Goal: Task Accomplishment & Management: Use online tool/utility

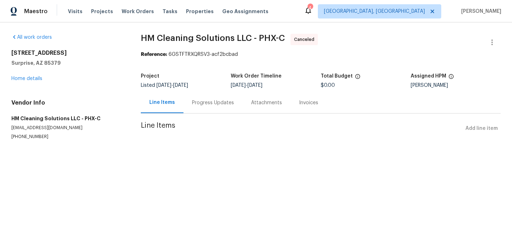
click at [207, 103] on div "Progress Updates" at bounding box center [213, 102] width 42 height 7
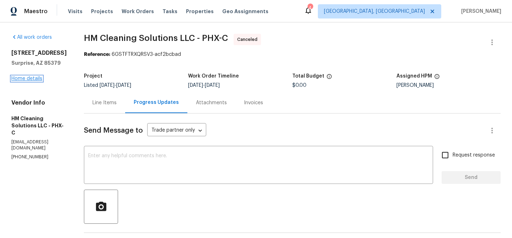
click at [41, 77] on link "Home details" at bounding box center [26, 78] width 31 height 5
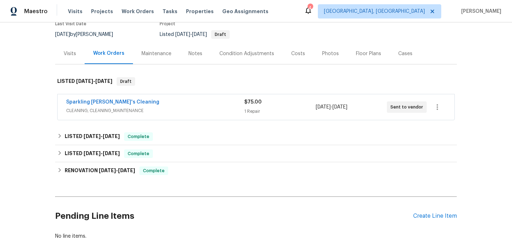
scroll to position [69, 0]
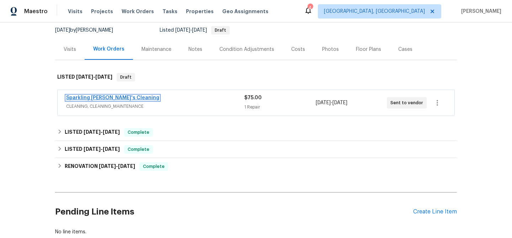
click at [99, 97] on link "Sparkling [PERSON_NAME]'s Cleaning" at bounding box center [112, 97] width 93 height 5
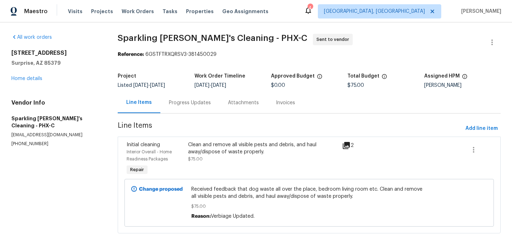
click at [190, 106] on div "Progress Updates" at bounding box center [189, 102] width 59 height 21
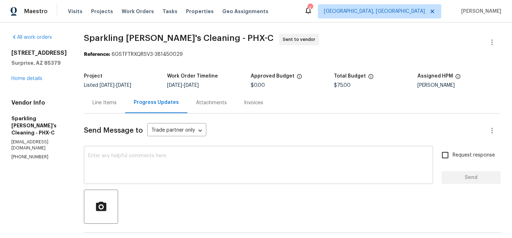
scroll to position [82, 0]
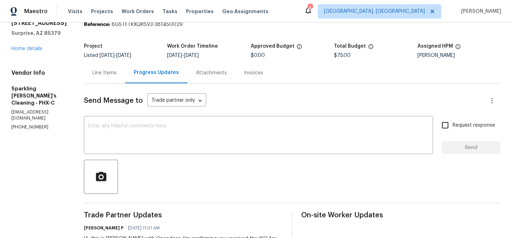
click at [109, 76] on div "Line Items" at bounding box center [104, 72] width 24 height 7
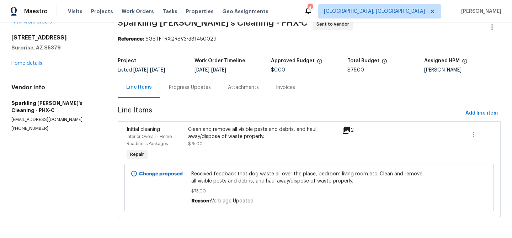
scroll to position [16, 0]
click at [23, 63] on link "Home details" at bounding box center [26, 63] width 31 height 5
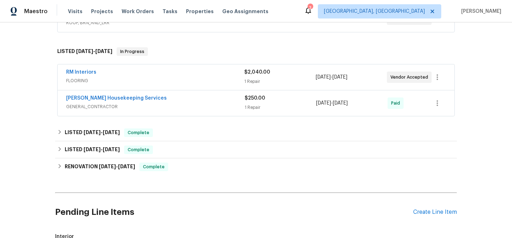
scroll to position [120, 0]
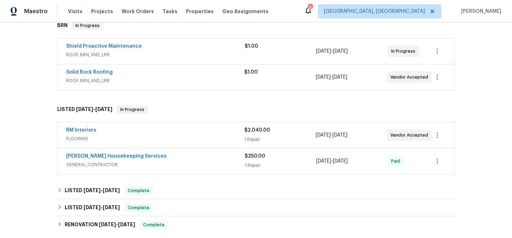
click at [156, 74] on div "Solid Rock Roofing" at bounding box center [155, 73] width 178 height 9
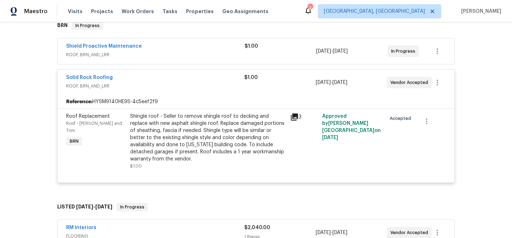
click at [147, 56] on span "ROOF, BRN_AND_LRR" at bounding box center [155, 54] width 178 height 7
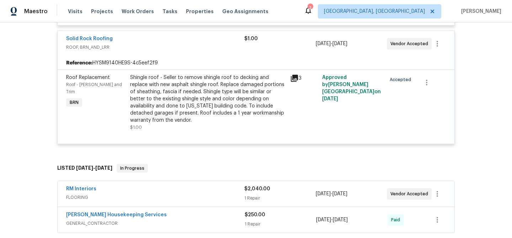
scroll to position [477, 0]
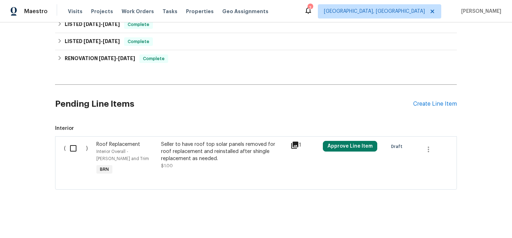
click at [71, 149] on input "checkbox" at bounding box center [76, 148] width 20 height 15
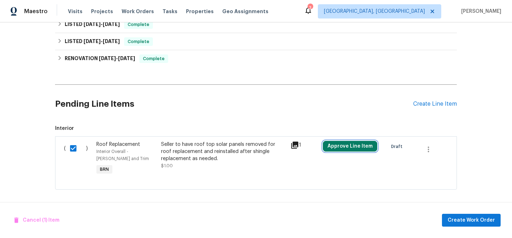
click at [353, 144] on button "Approve Line Item" at bounding box center [350, 146] width 54 height 11
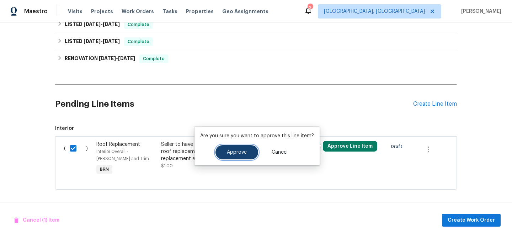
click at [237, 157] on button "Approve" at bounding box center [236, 152] width 43 height 14
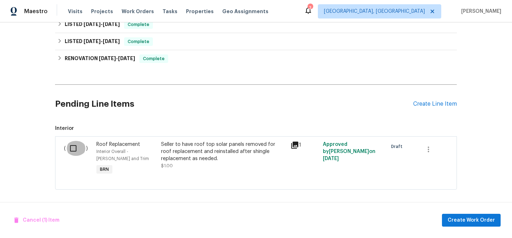
click at [73, 146] on input "checkbox" at bounding box center [76, 148] width 20 height 15
checkbox input "true"
click at [457, 223] on span "Create Work Order" at bounding box center [470, 220] width 47 height 9
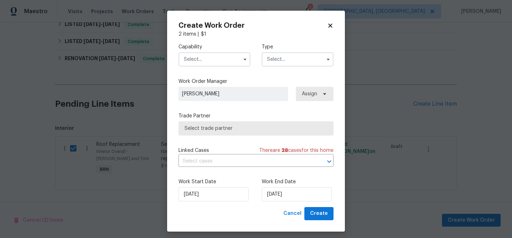
click at [220, 58] on input "text" at bounding box center [214, 59] width 72 height 14
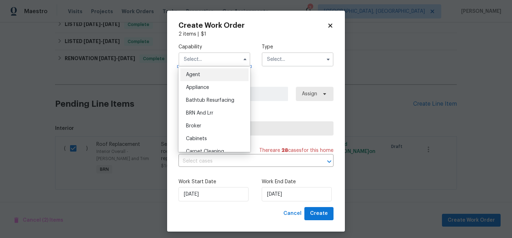
click at [220, 58] on input "text" at bounding box center [214, 59] width 72 height 14
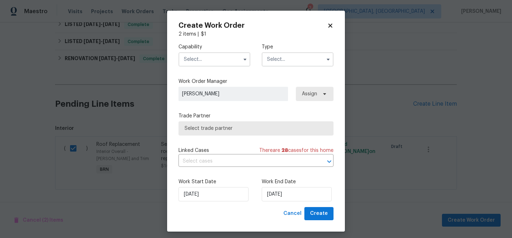
click at [220, 58] on input "text" at bounding box center [214, 59] width 72 height 14
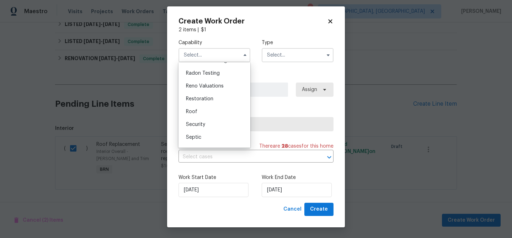
scroll to position [679, 0]
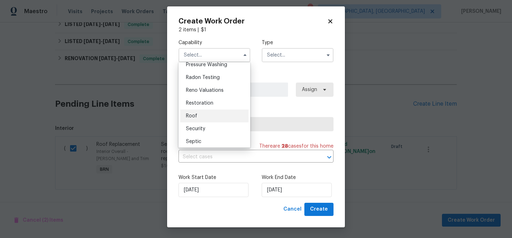
click at [207, 115] on div "Roof" at bounding box center [214, 115] width 68 height 13
type input "Roof"
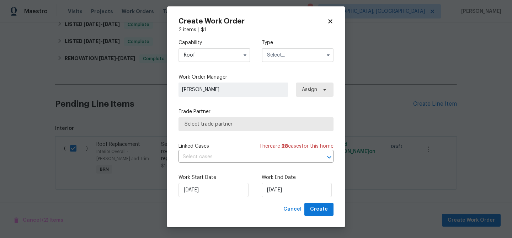
click at [291, 55] on input "text" at bounding box center [298, 55] width 72 height 14
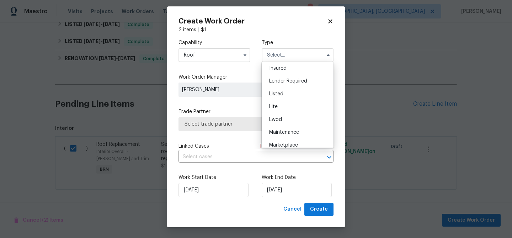
scroll to position [161, 0]
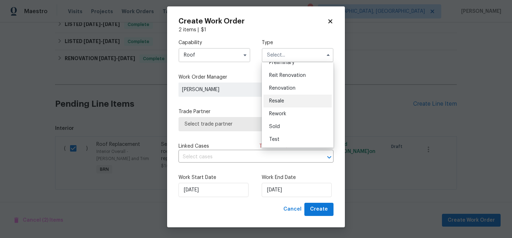
click at [289, 102] on div "Resale" at bounding box center [297, 101] width 68 height 13
type input "Resale"
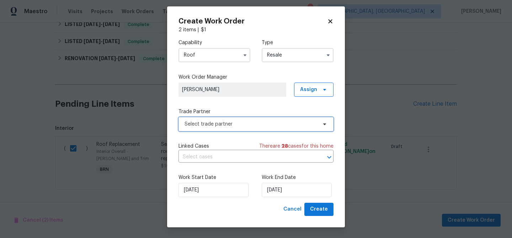
click at [220, 121] on span "Select trade partner" at bounding box center [250, 123] width 133 height 7
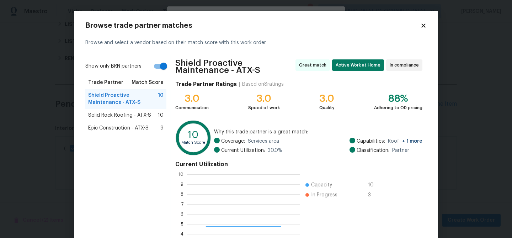
scroll to position [100, 113]
click at [15, 85] on body "Maestro Visits Projects Work Orders Tasks Properties Geo Assignments 3 Albuquer…" at bounding box center [256, 119] width 512 height 238
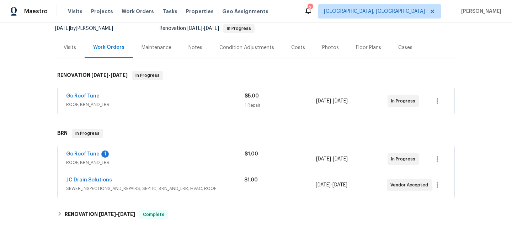
scroll to position [115, 0]
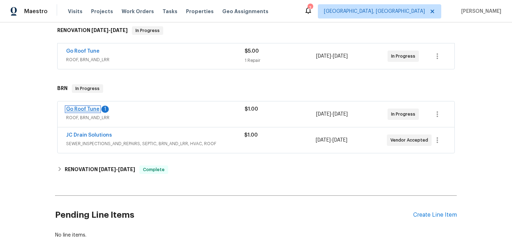
click at [90, 108] on link "Go Roof Tune" at bounding box center [82, 109] width 33 height 5
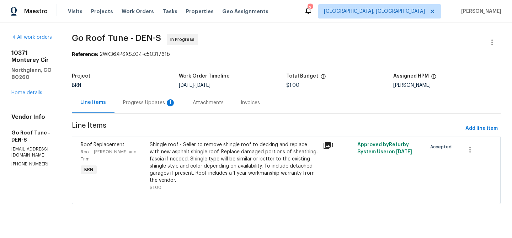
click at [176, 103] on div "Progress Updates 1" at bounding box center [149, 102] width 53 height 7
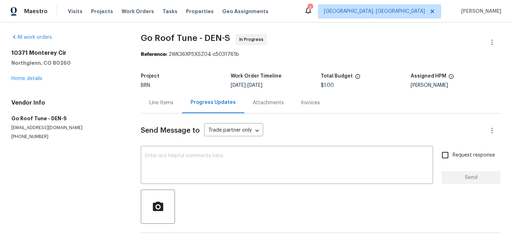
click at [155, 96] on div "Line Items" at bounding box center [161, 102] width 41 height 21
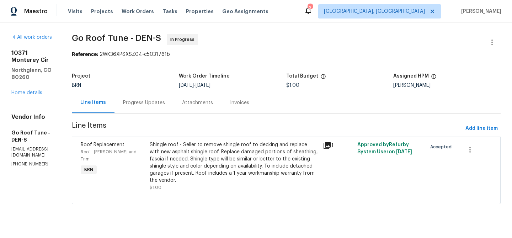
click at [247, 161] on div "Shingle roof - Seller to remove shingle roof to decking and replace with new as…" at bounding box center [234, 162] width 169 height 43
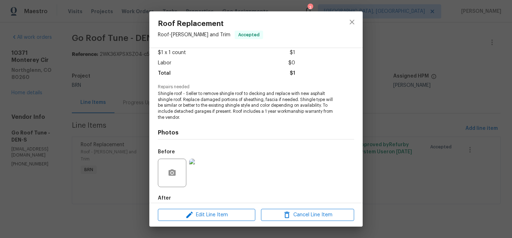
scroll to position [78, 0]
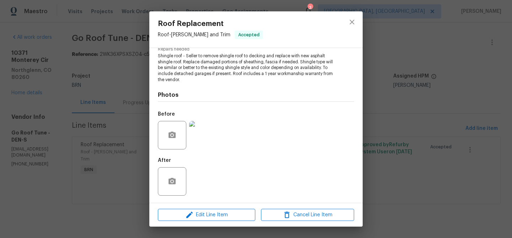
click at [197, 139] on img at bounding box center [203, 135] width 28 height 28
